Goal: Navigation & Orientation: Find specific page/section

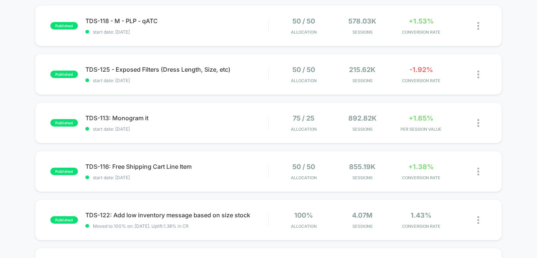
scroll to position [183, 0]
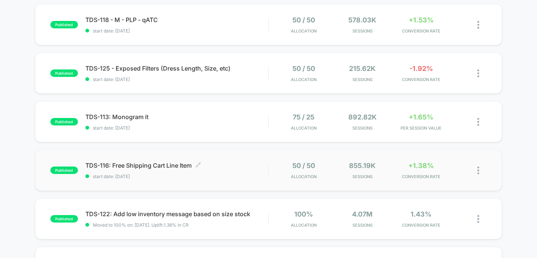
click at [152, 165] on span "TDS-116: Free Shipping Cart Line Item Click to edit experience details" at bounding box center [176, 164] width 183 height 7
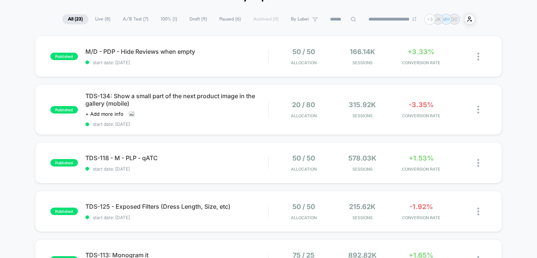
scroll to position [45, 0]
click at [140, 163] on div "TDS-118 - M - PLP - qATC Click to edit experience details Click to edit experie…" at bounding box center [176, 163] width 183 height 18
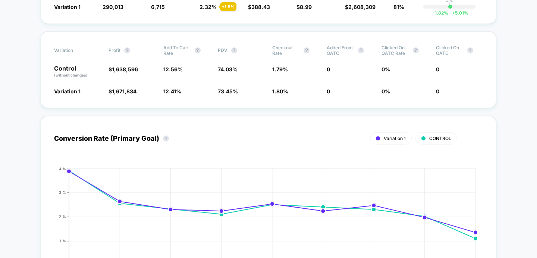
scroll to position [212, 0]
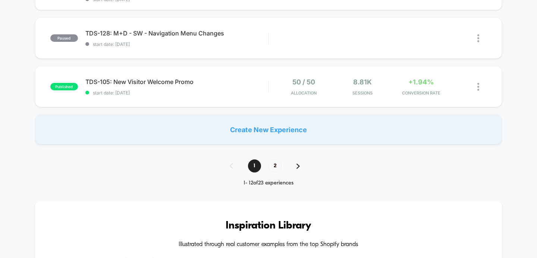
scroll to position [556, 0]
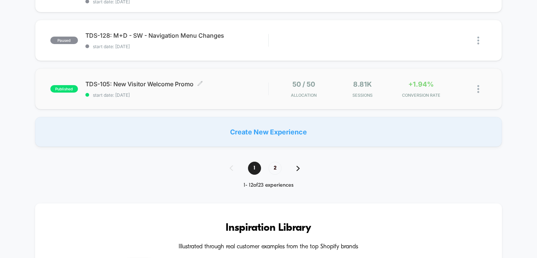
click at [154, 87] on div "TDS-105: New Visitor Welcome Promo Click to edit experience details Click to ed…" at bounding box center [176, 89] width 183 height 18
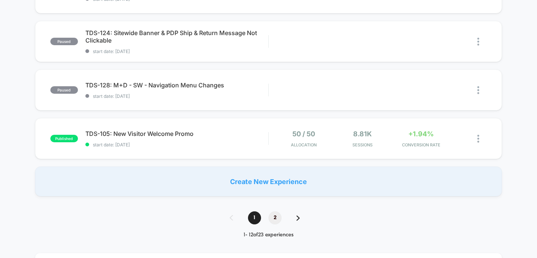
click at [273, 221] on span "2" at bounding box center [274, 217] width 13 height 13
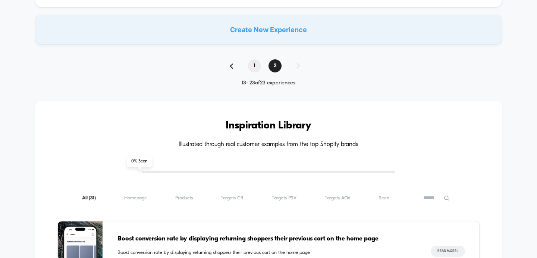
click at [248, 63] on span "1" at bounding box center [254, 65] width 13 height 13
